Goal: Navigation & Orientation: Go to known website

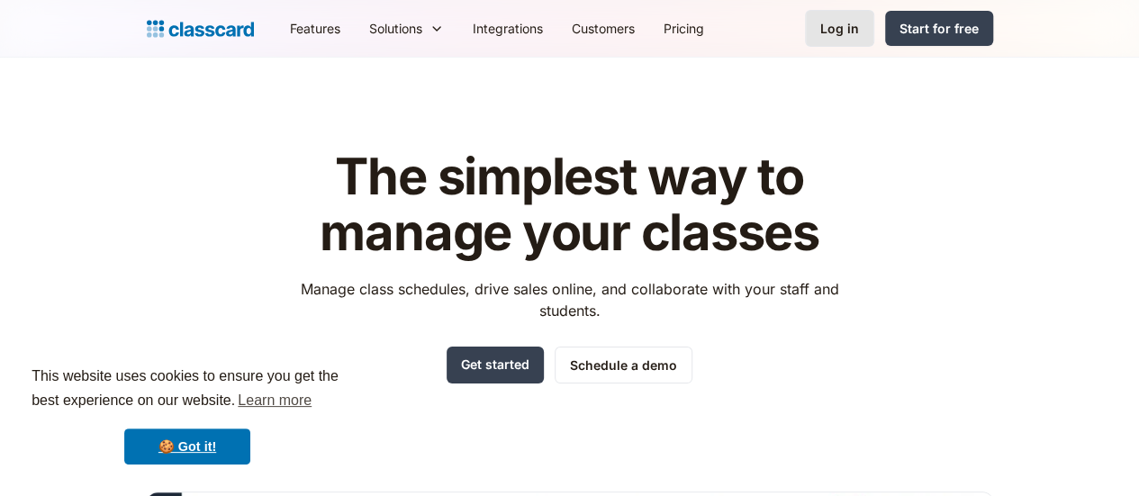
click at [875, 30] on link "Log in" at bounding box center [839, 28] width 69 height 37
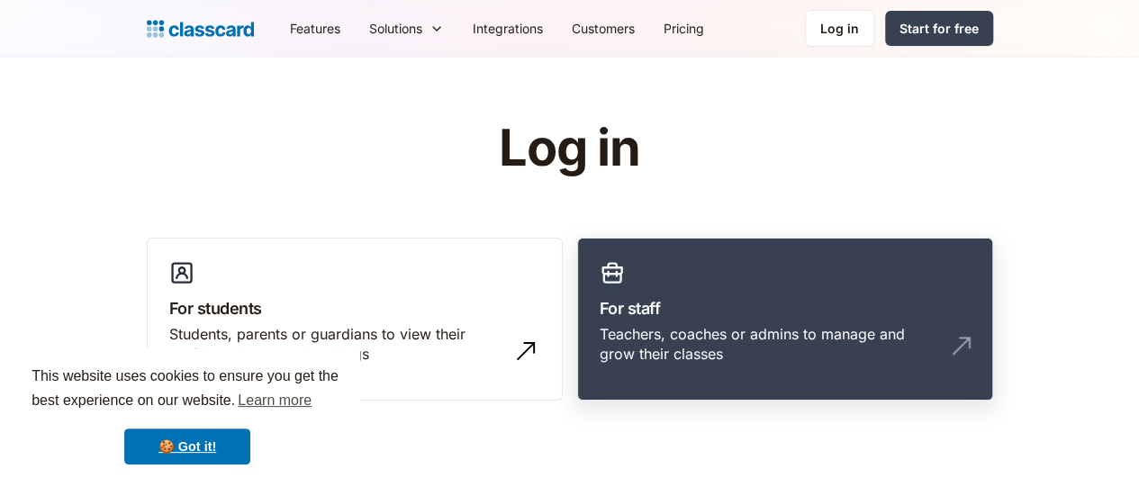
click at [749, 338] on div "Teachers, coaches or admins to manage and grow their classes" at bounding box center [767, 344] width 335 height 41
